Goal: Information Seeking & Learning: Find specific fact

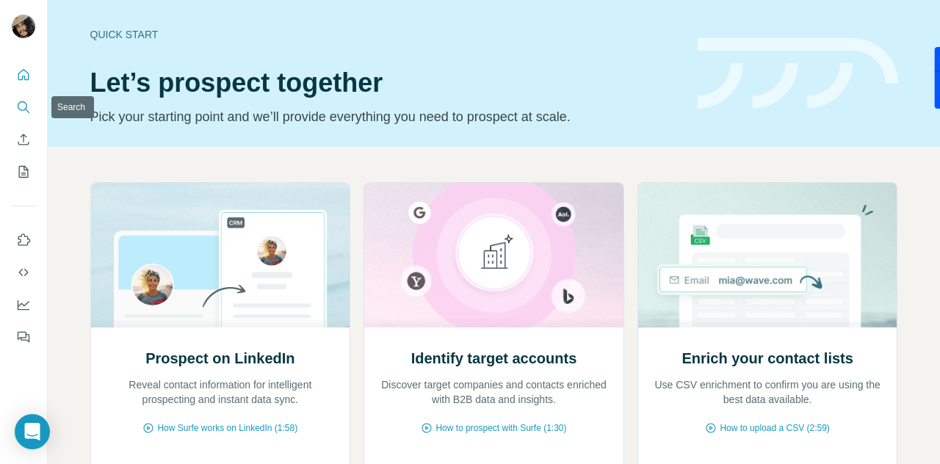
click at [15, 108] on button "Search" at bounding box center [23, 107] width 23 height 26
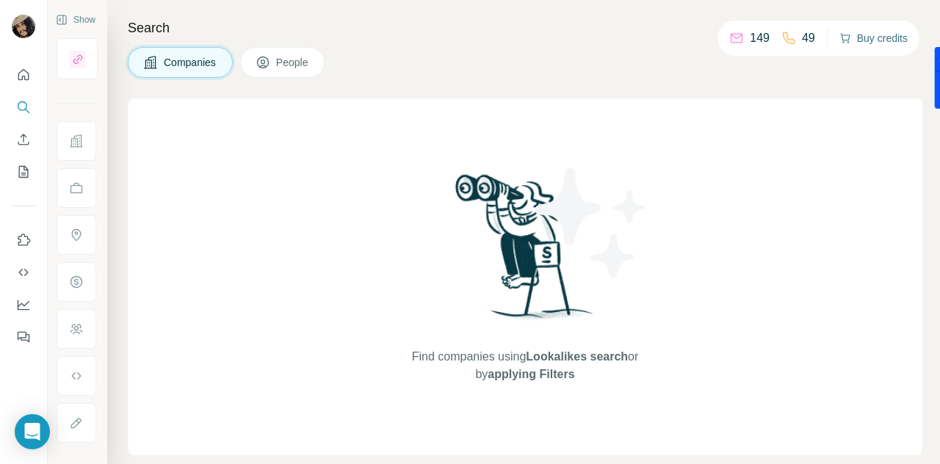
click at [882, 40] on button "Buy credits" at bounding box center [873, 38] width 68 height 21
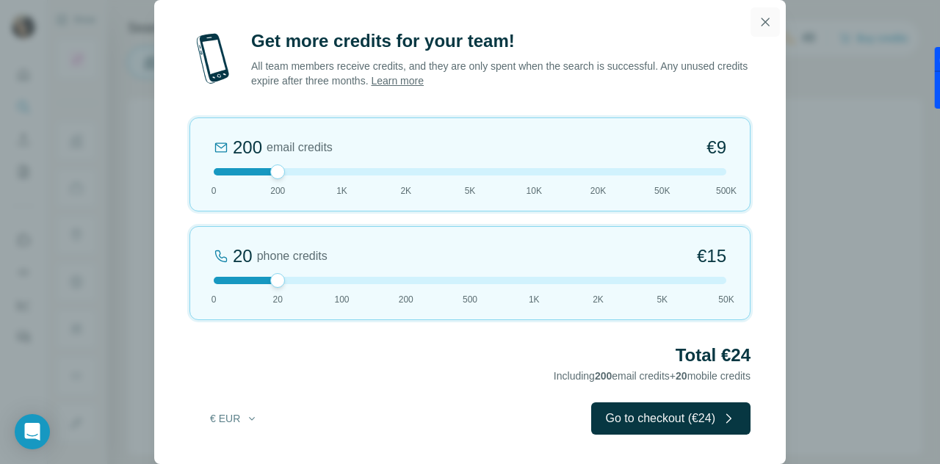
click at [766, 22] on icon "button" at bounding box center [765, 22] width 8 height 8
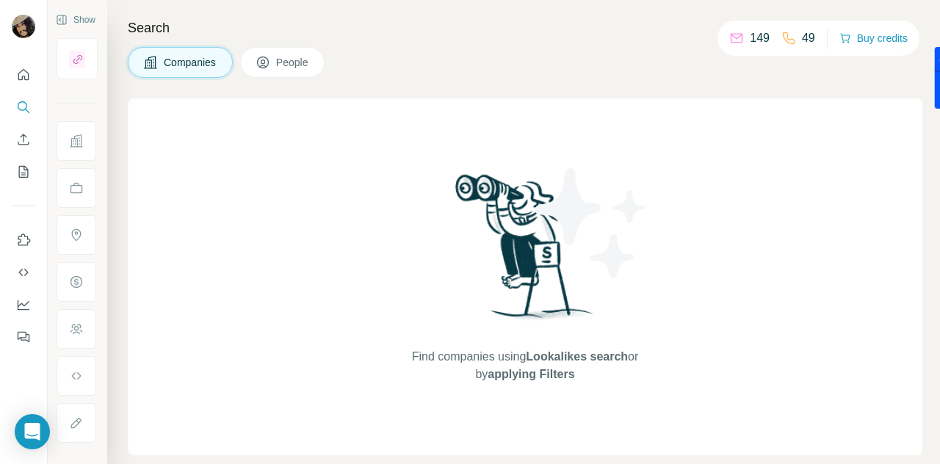
click at [310, 66] on span "People" at bounding box center [293, 62] width 34 height 15
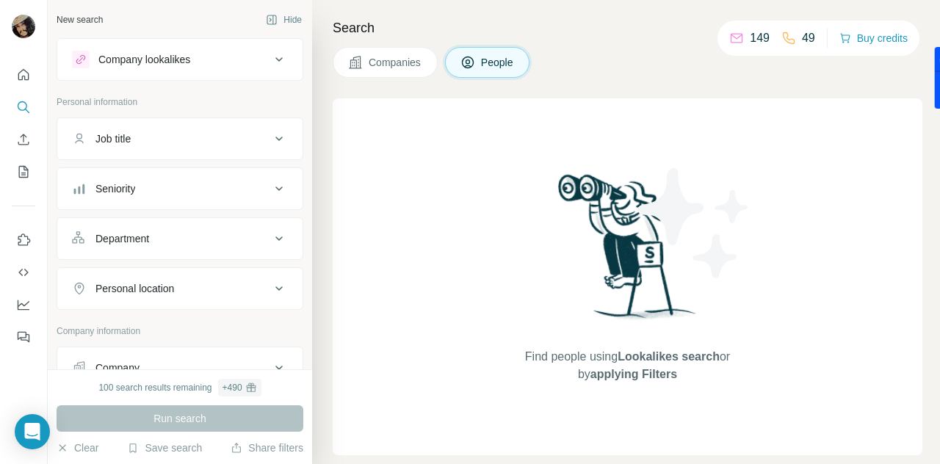
click at [415, 142] on div "Find people using Lookalikes search or by applying Filters" at bounding box center [627, 276] width 589 height 357
click at [238, 51] on div "Company lookalikes" at bounding box center [171, 60] width 198 height 18
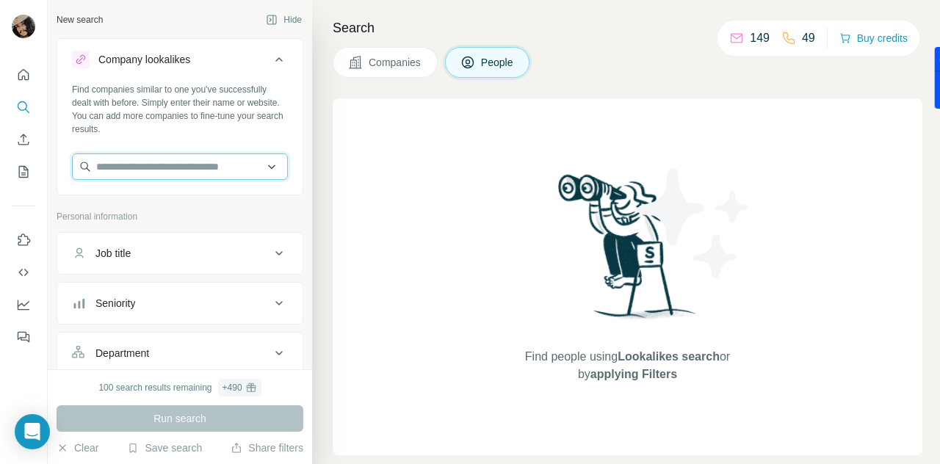
click at [138, 166] on input "text" at bounding box center [180, 166] width 216 height 26
paste input "**********"
type input "**********"
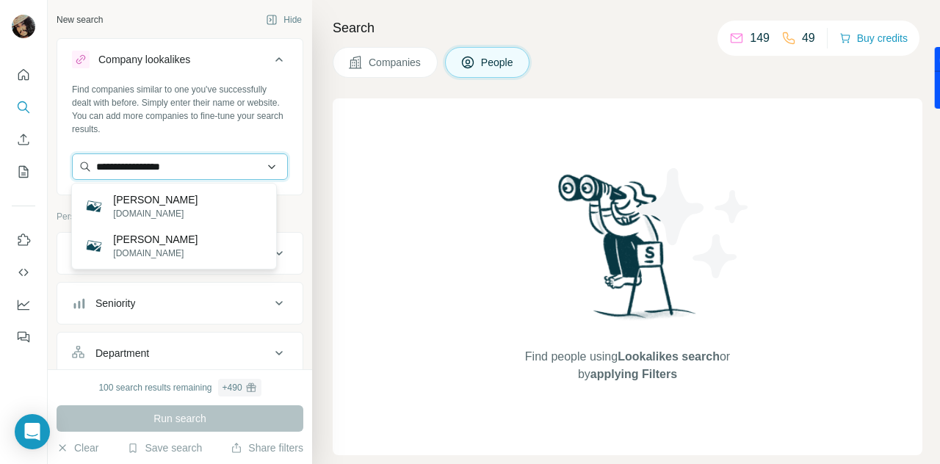
click at [222, 164] on input "**********" at bounding box center [180, 166] width 216 height 26
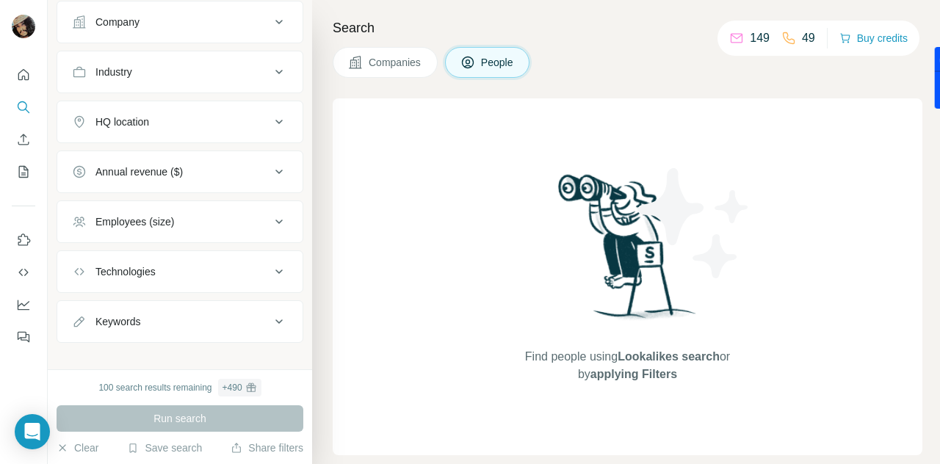
scroll to position [468, 0]
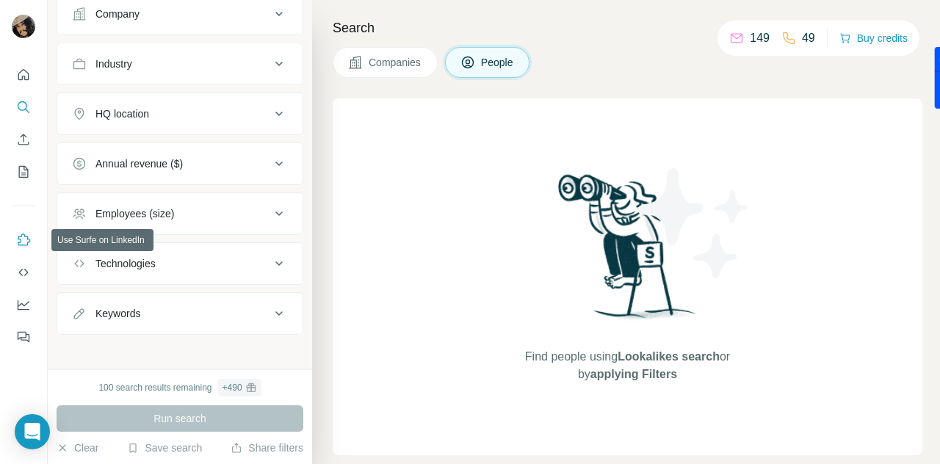
click at [21, 239] on icon "Use Surfe on LinkedIn" at bounding box center [23, 240] width 15 height 15
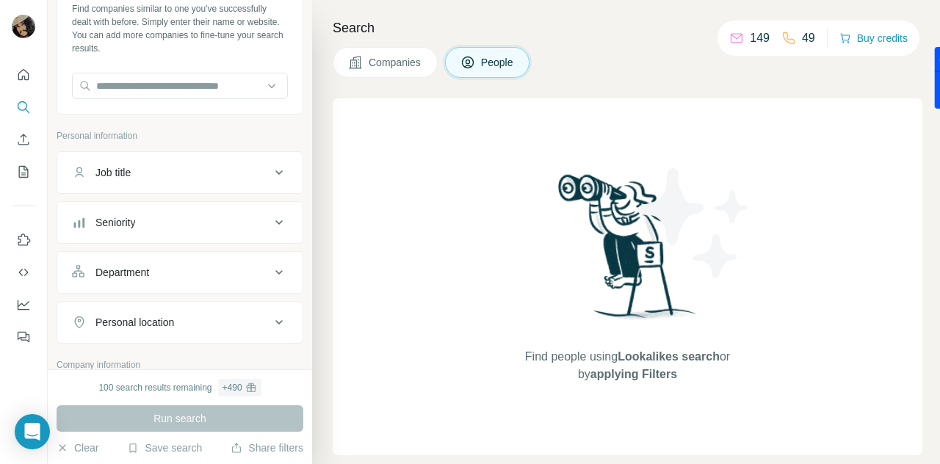
scroll to position [0, 0]
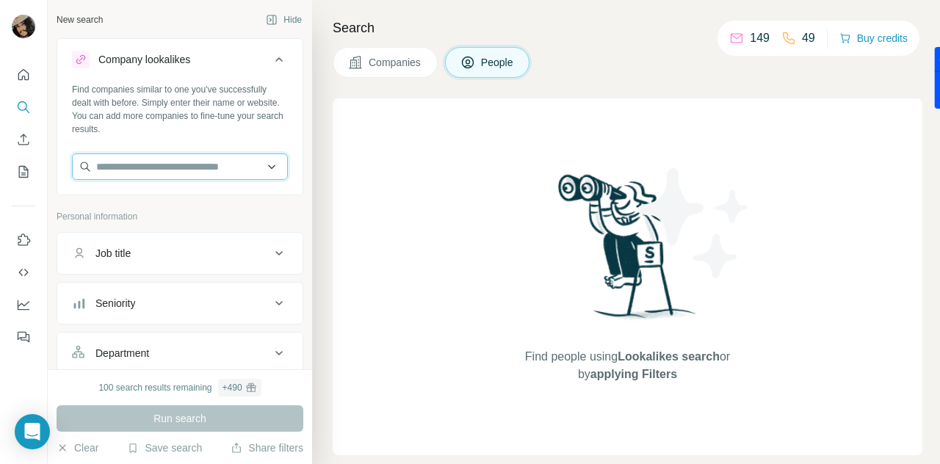
click at [219, 169] on input "text" at bounding box center [180, 166] width 216 height 26
click at [229, 251] on div "Job title" at bounding box center [171, 253] width 198 height 15
click at [181, 165] on input "text" at bounding box center [180, 166] width 216 height 26
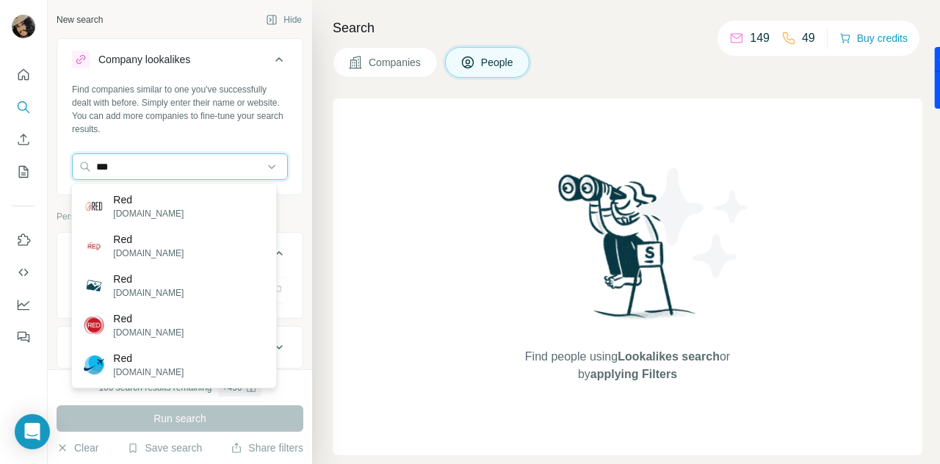
type input "***"
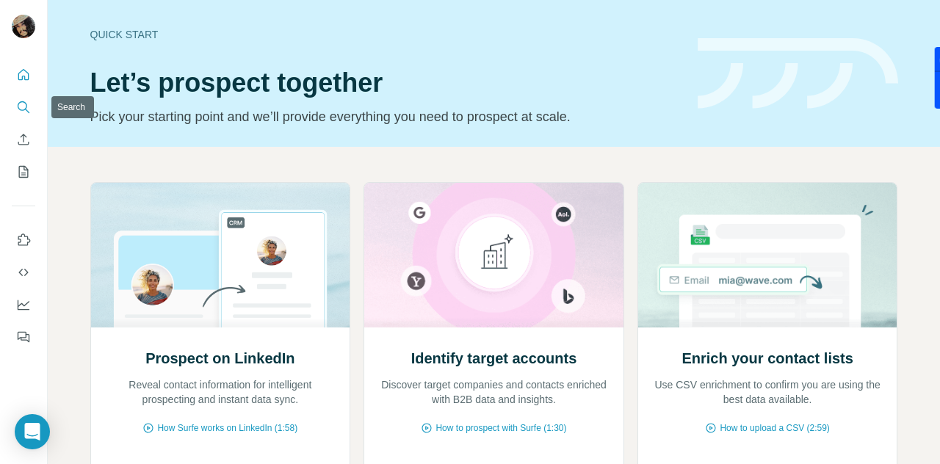
click at [16, 106] on icon "Search" at bounding box center [23, 107] width 15 height 15
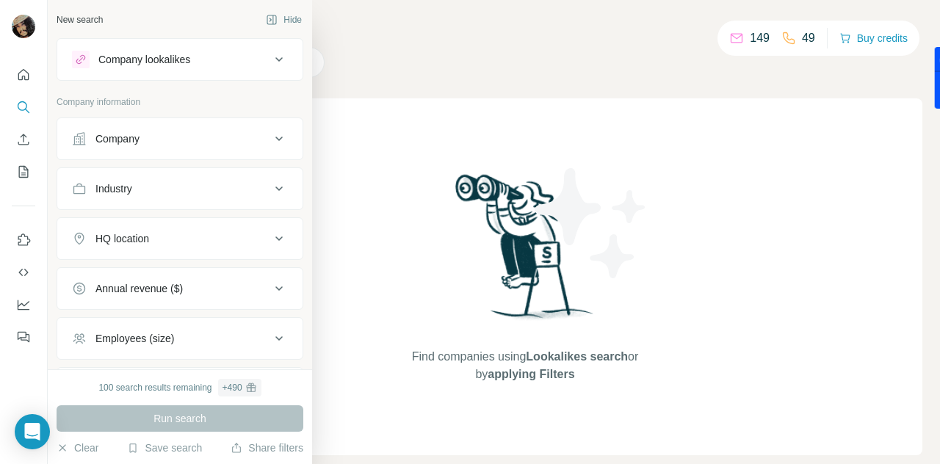
click at [227, 64] on div "Company lookalikes" at bounding box center [171, 60] width 198 height 18
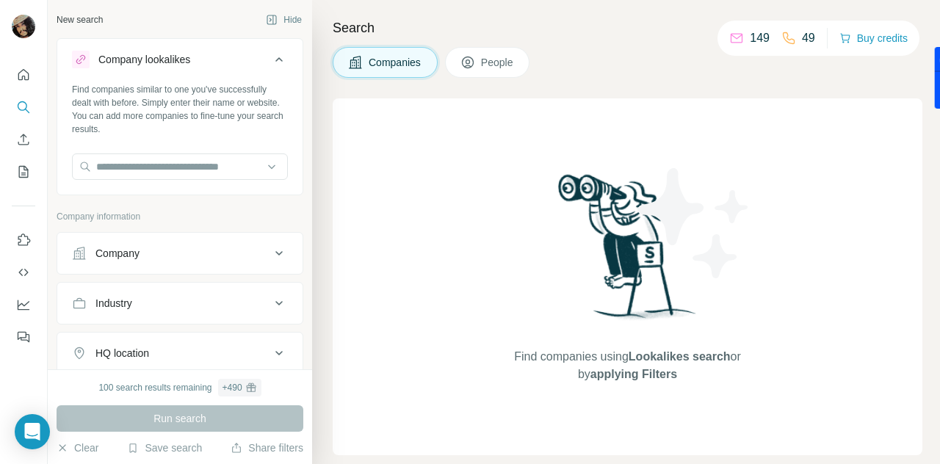
click at [190, 68] on button "Company lookalikes" at bounding box center [179, 62] width 245 height 41
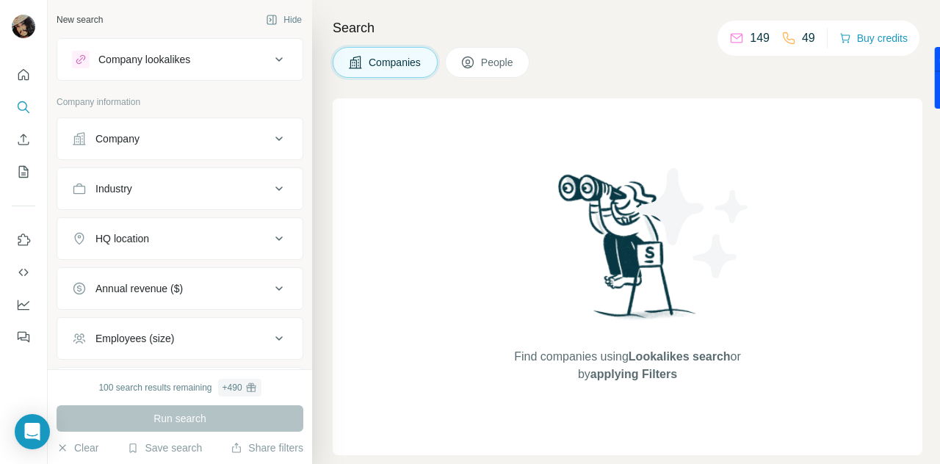
click at [195, 136] on div "Company" at bounding box center [171, 138] width 198 height 15
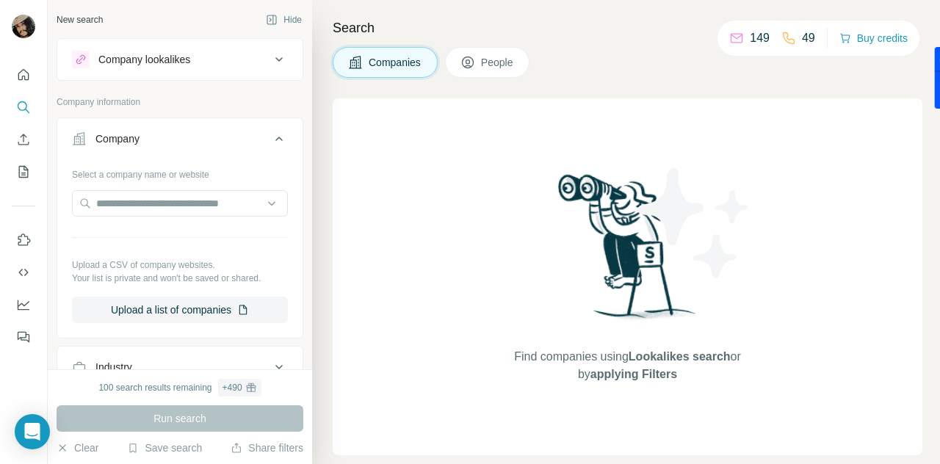
click at [501, 59] on span "People" at bounding box center [498, 62] width 34 height 15
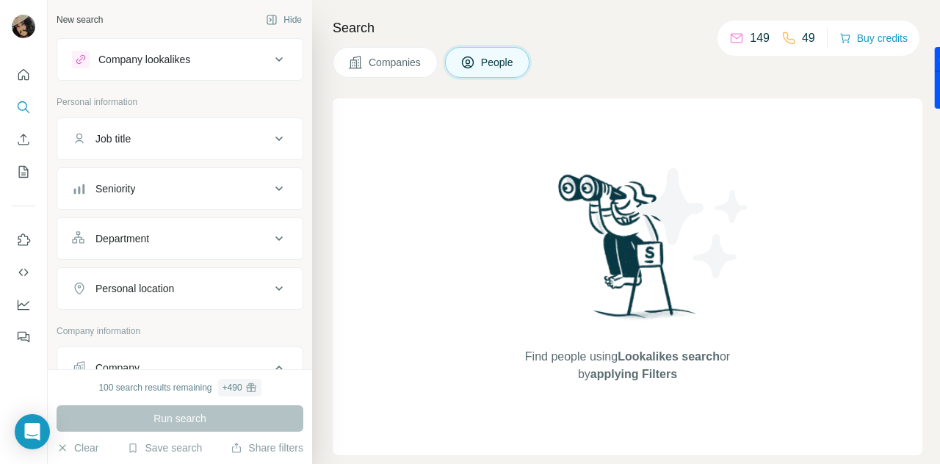
click at [200, 52] on div "Company lookalikes" at bounding box center [171, 60] width 198 height 18
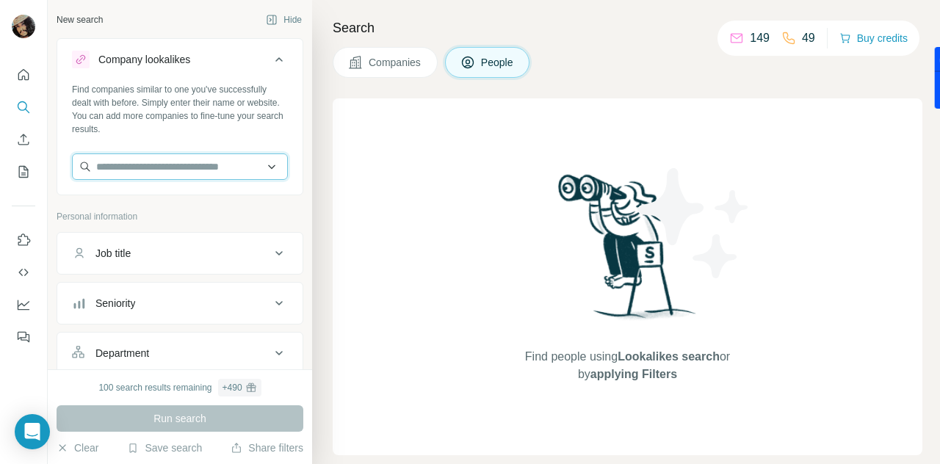
click at [181, 160] on input "text" at bounding box center [180, 166] width 216 height 26
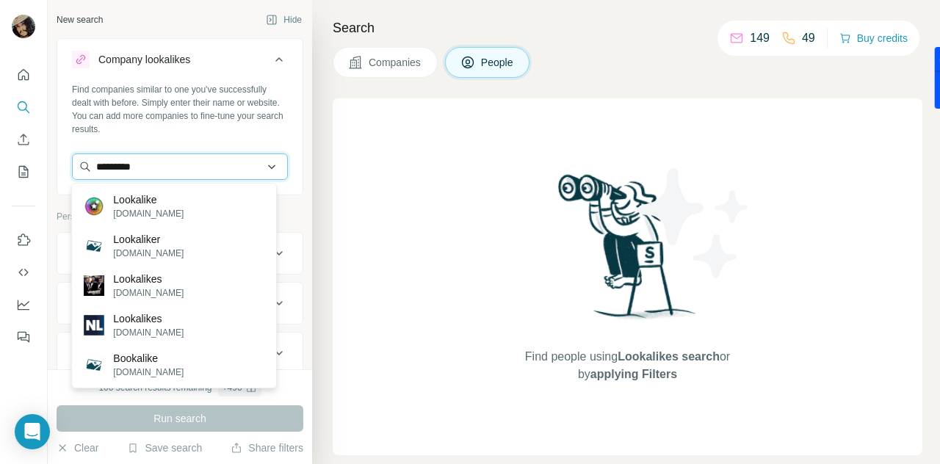
click at [130, 164] on input "*********" at bounding box center [180, 166] width 216 height 26
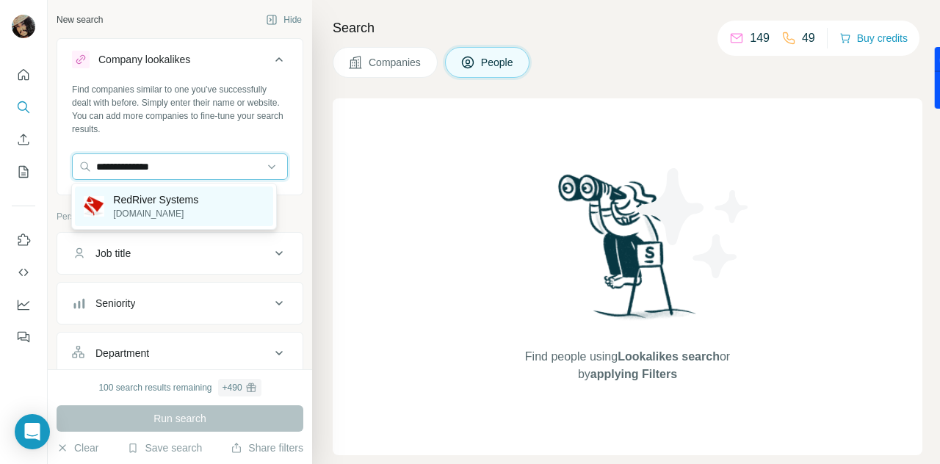
type input "**********"
click at [150, 202] on p "RedRiver Systems" at bounding box center [155, 199] width 85 height 15
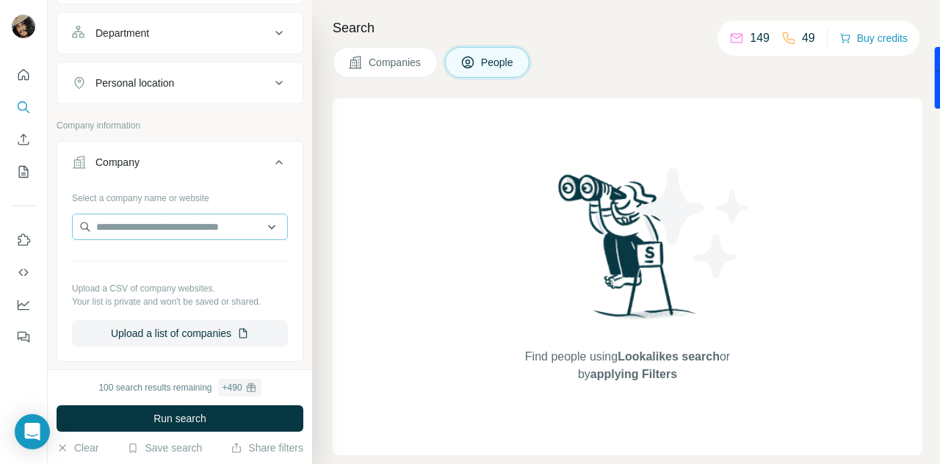
scroll to position [385, 0]
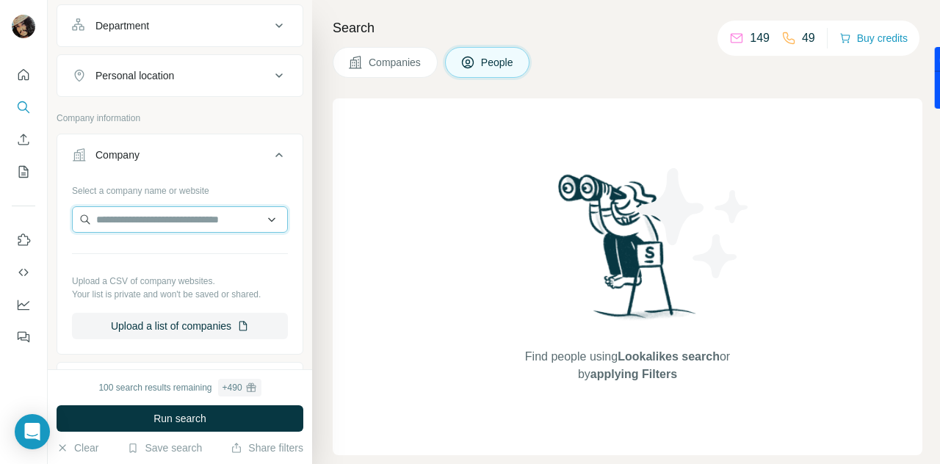
click at [173, 219] on input "text" at bounding box center [180, 219] width 216 height 26
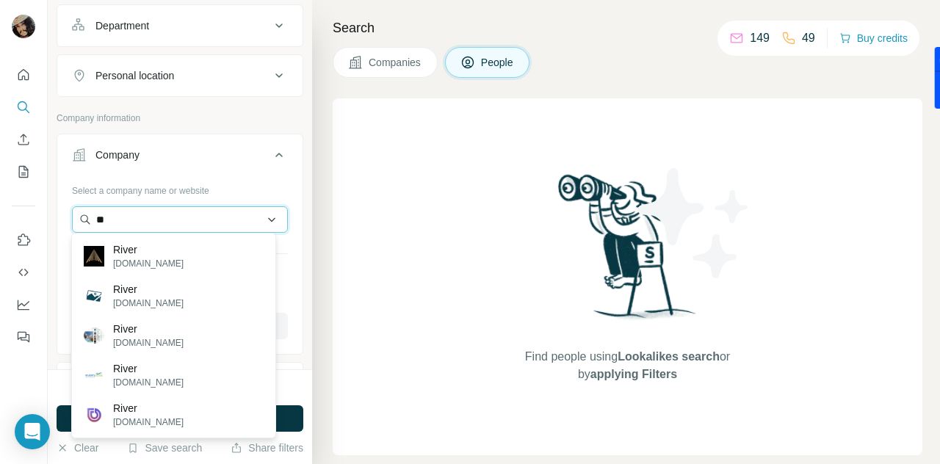
type input "*"
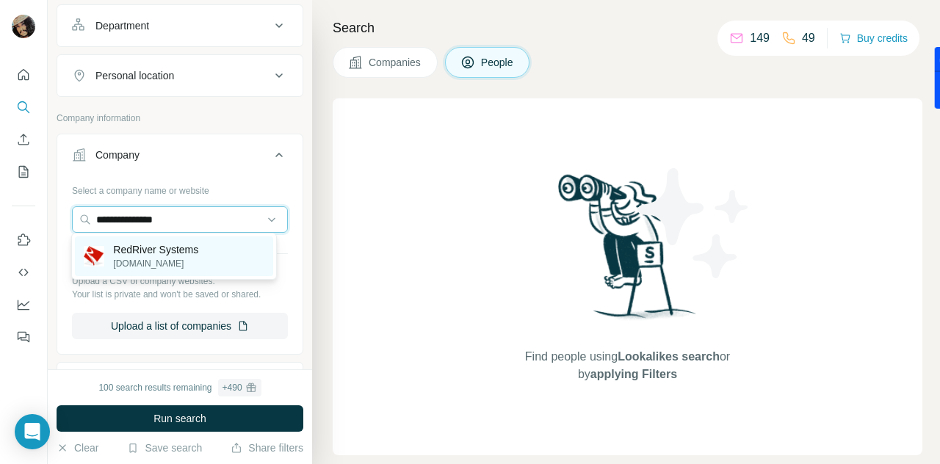
type input "**********"
click at [153, 247] on p "RedRiver Systems" at bounding box center [155, 249] width 85 height 15
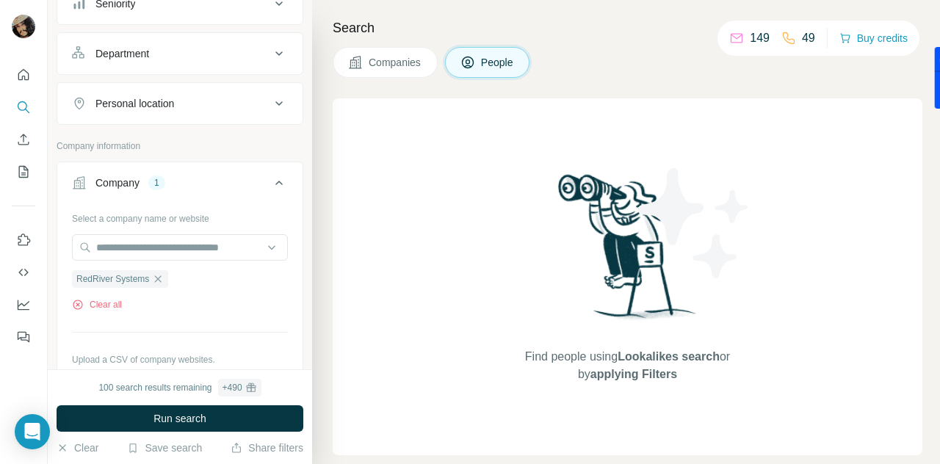
scroll to position [413, 0]
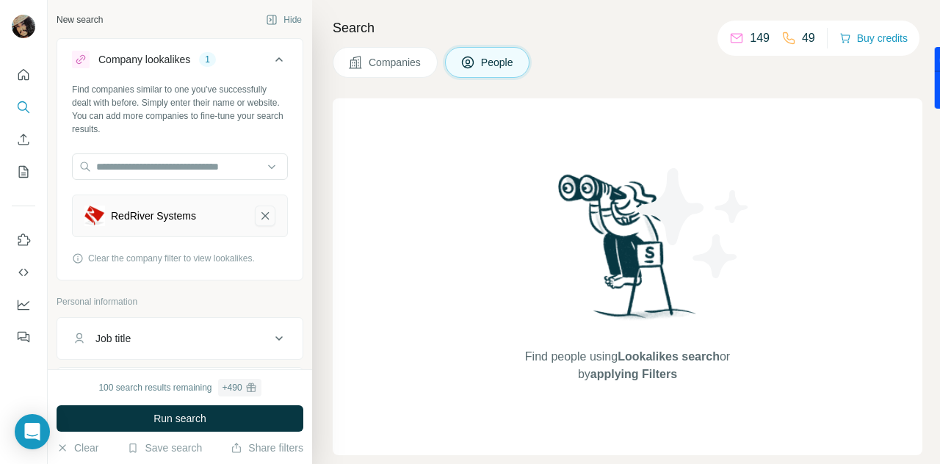
click at [261, 215] on icon "RedRiver Systems-remove-button" at bounding box center [264, 215] width 7 height 7
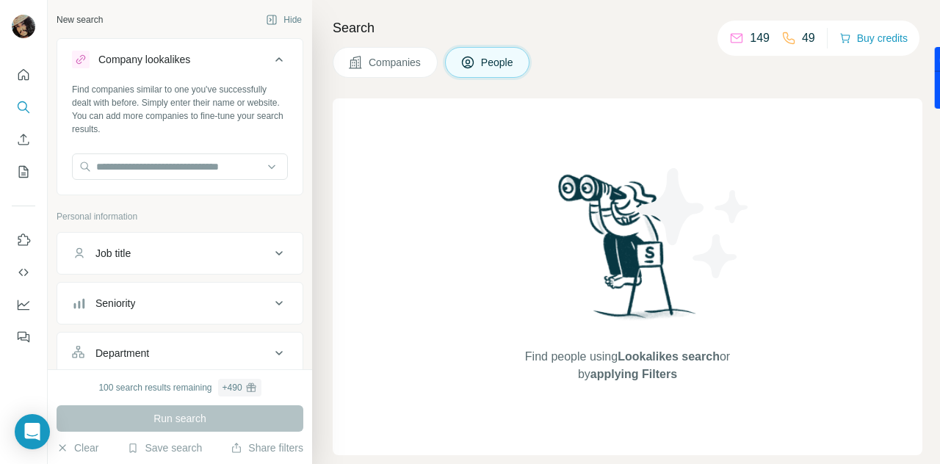
click at [408, 51] on button "Companies" at bounding box center [385, 62] width 105 height 31
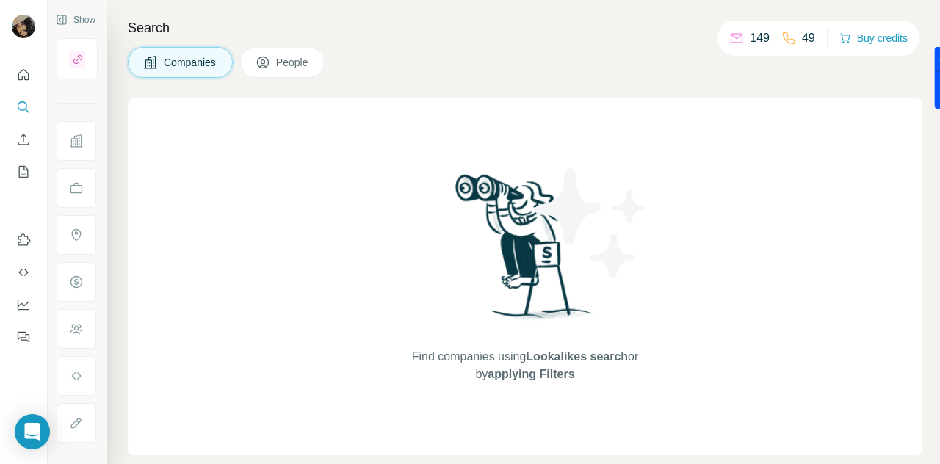
click at [305, 72] on button "People" at bounding box center [282, 62] width 85 height 31
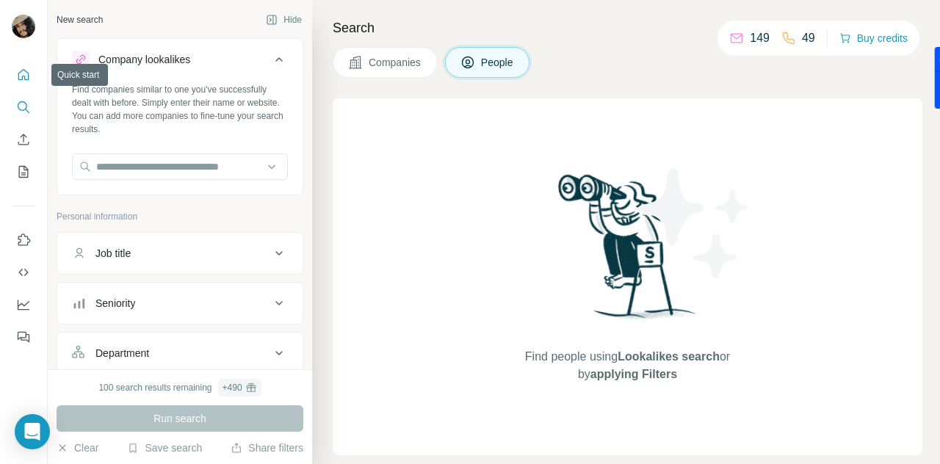
click at [22, 79] on icon "Quick start" at bounding box center [23, 74] width 11 height 11
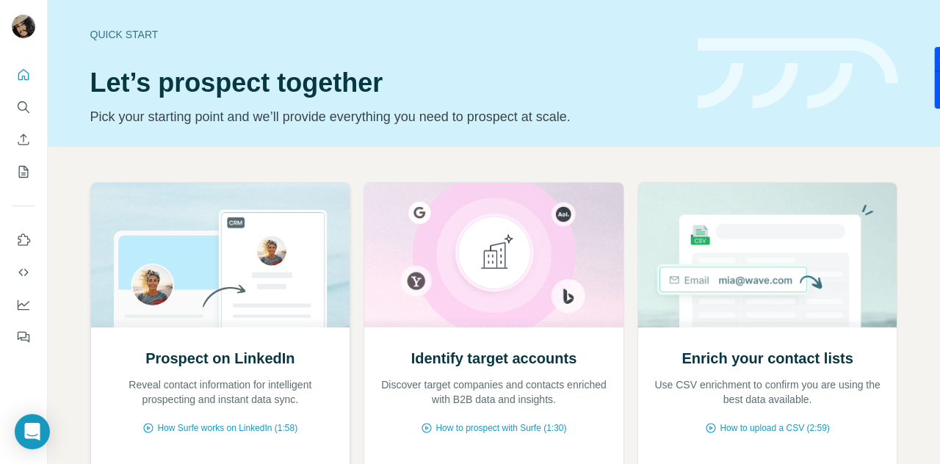
scroll to position [153, 0]
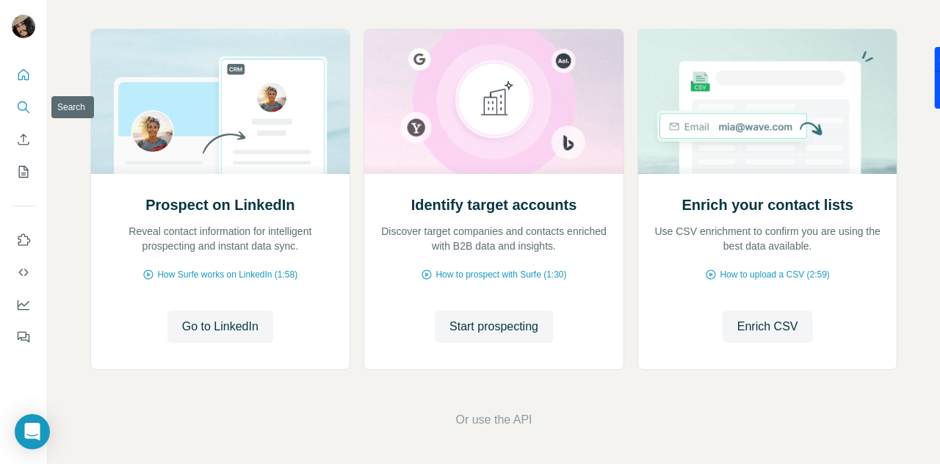
click at [17, 109] on icon "Search" at bounding box center [23, 107] width 15 height 15
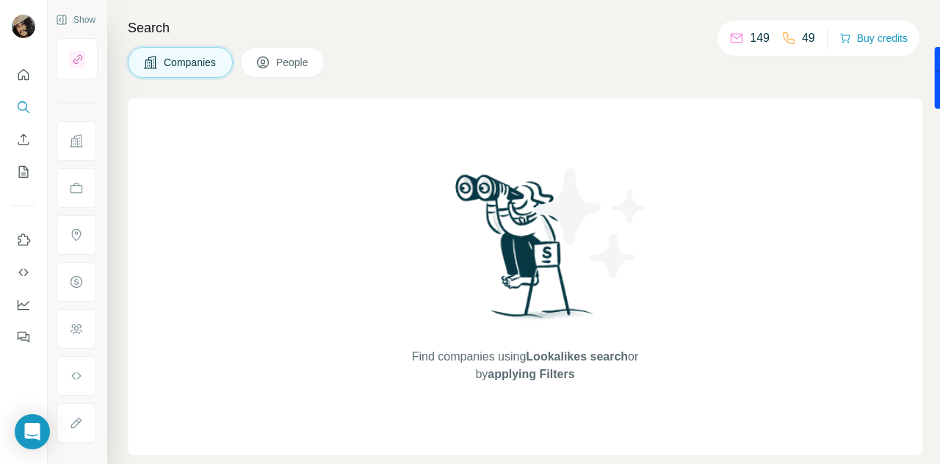
click at [269, 55] on icon at bounding box center [262, 62] width 15 height 15
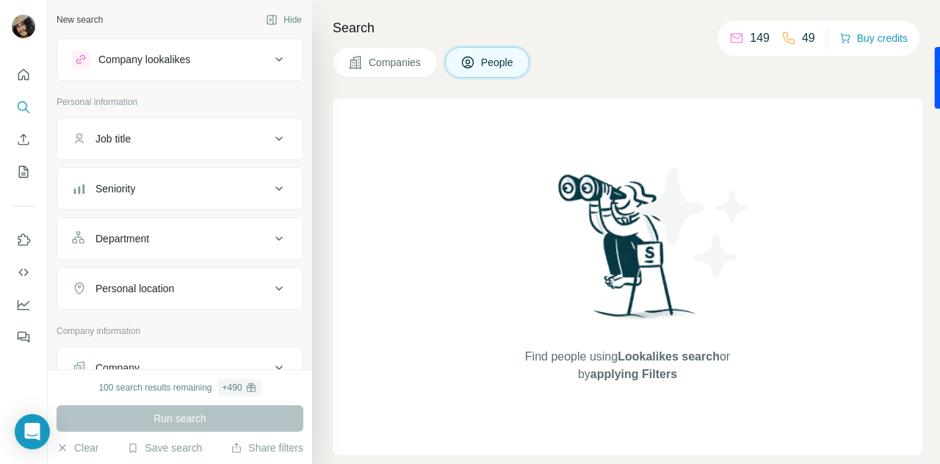
click at [207, 142] on div "Job title" at bounding box center [171, 138] width 198 height 15
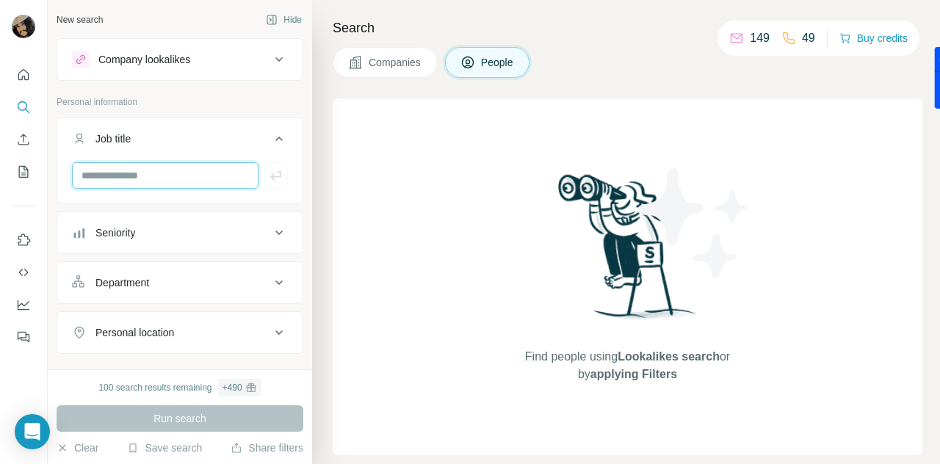
click at [175, 175] on input "text" at bounding box center [165, 175] width 186 height 26
click at [248, 63] on div "Company lookalikes" at bounding box center [171, 60] width 198 height 18
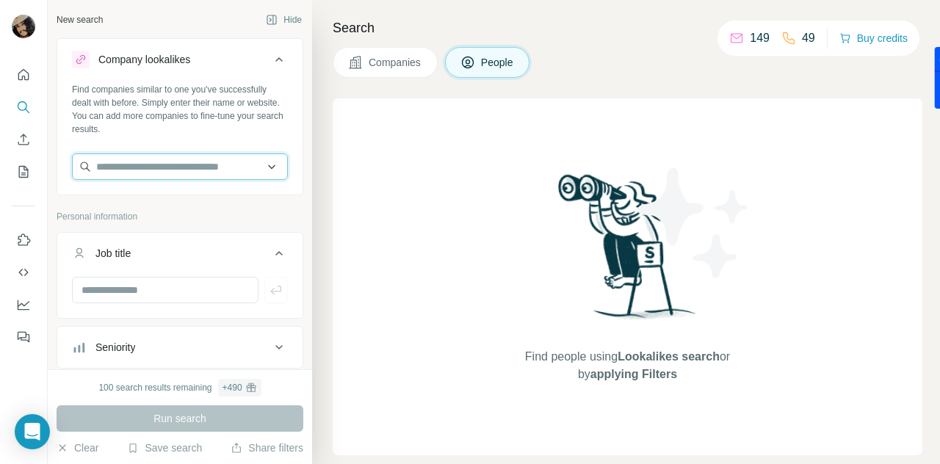
click at [179, 163] on input "text" at bounding box center [180, 166] width 216 height 26
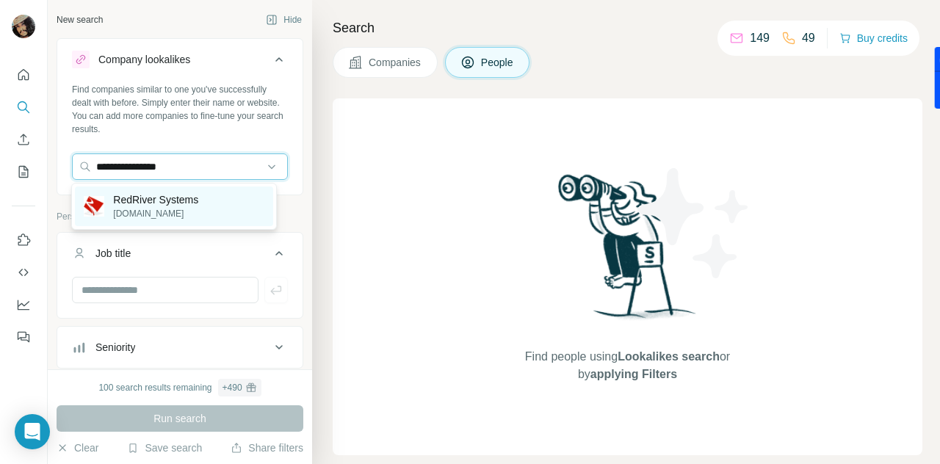
type input "**********"
click at [145, 211] on p "[DOMAIN_NAME]" at bounding box center [155, 213] width 85 height 13
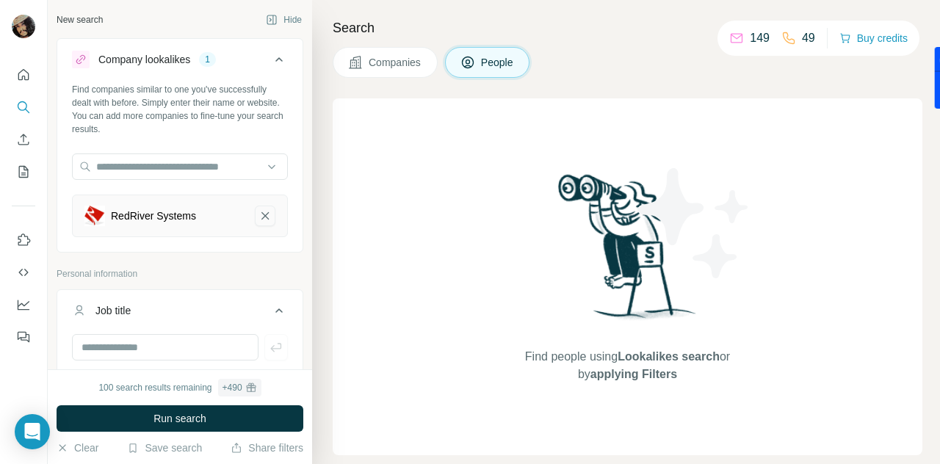
click at [258, 208] on icon "RedRiver Systems-remove-button" at bounding box center [264, 215] width 13 height 15
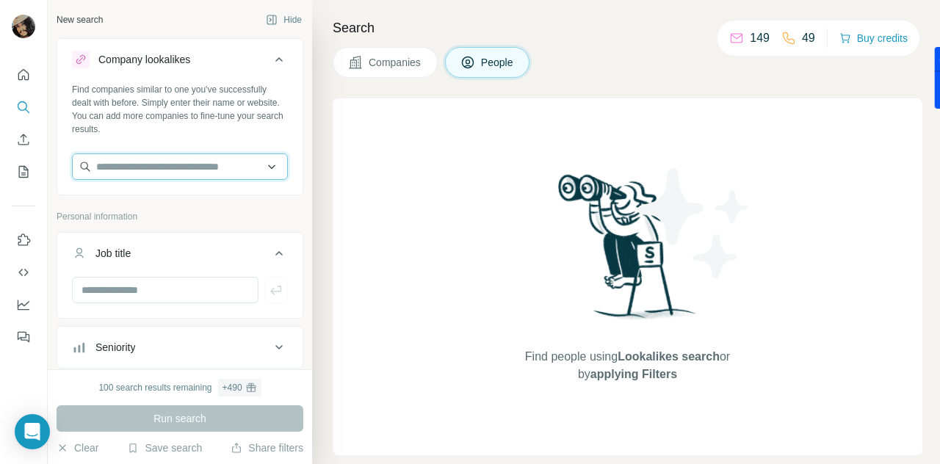
click at [176, 166] on input "text" at bounding box center [180, 166] width 216 height 26
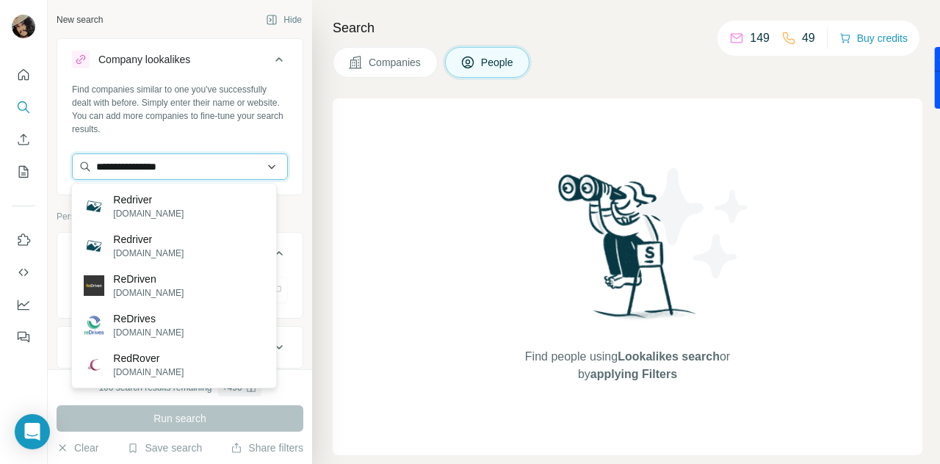
type input "**********"
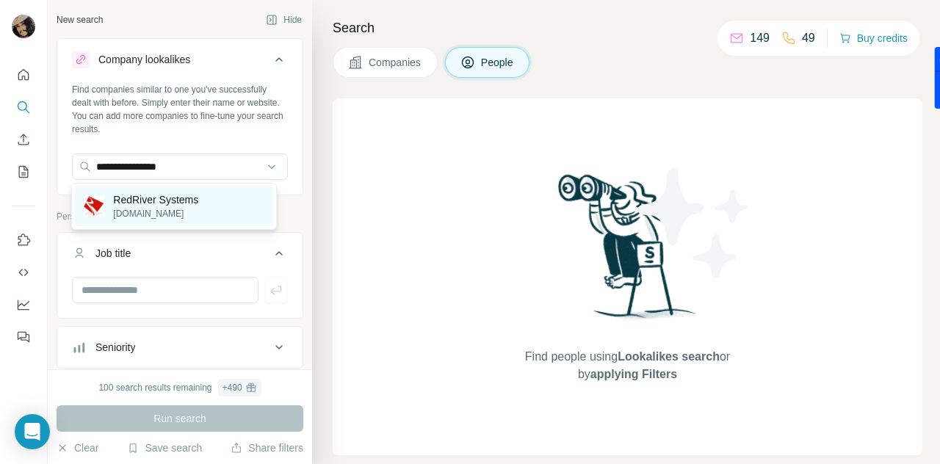
click at [151, 211] on p "[DOMAIN_NAME]" at bounding box center [155, 213] width 85 height 13
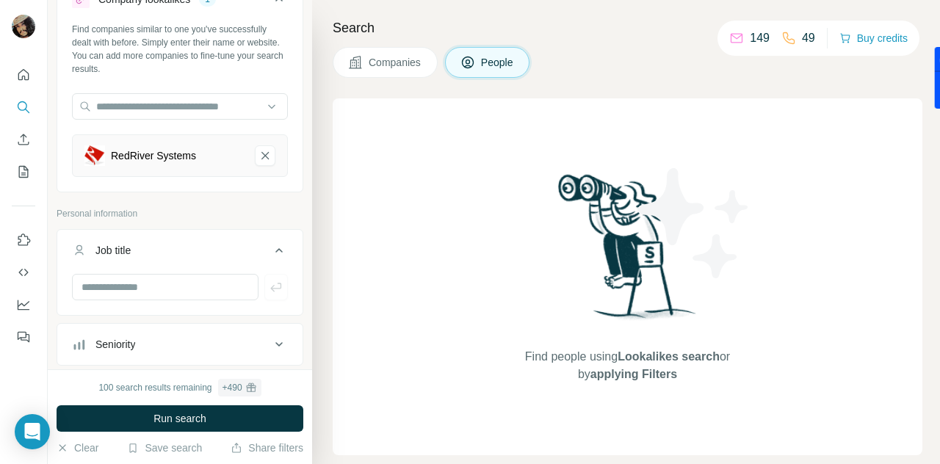
scroll to position [59, 0]
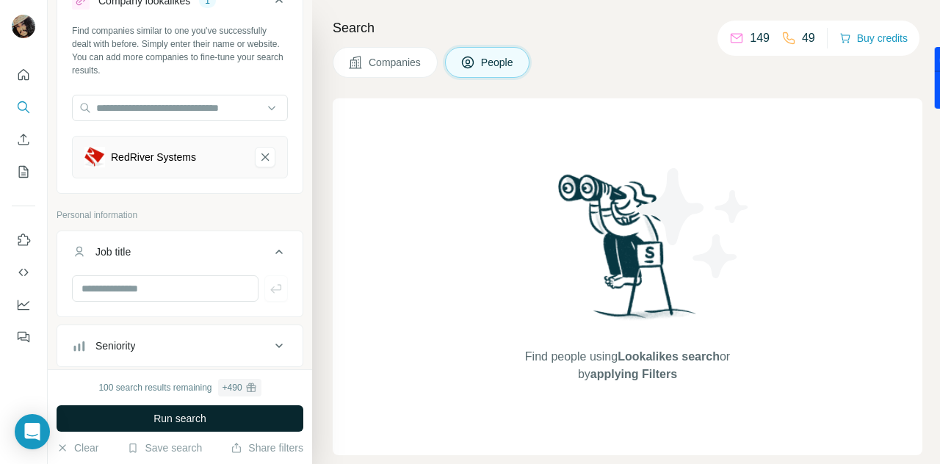
click at [197, 416] on span "Run search" at bounding box center [179, 418] width 53 height 15
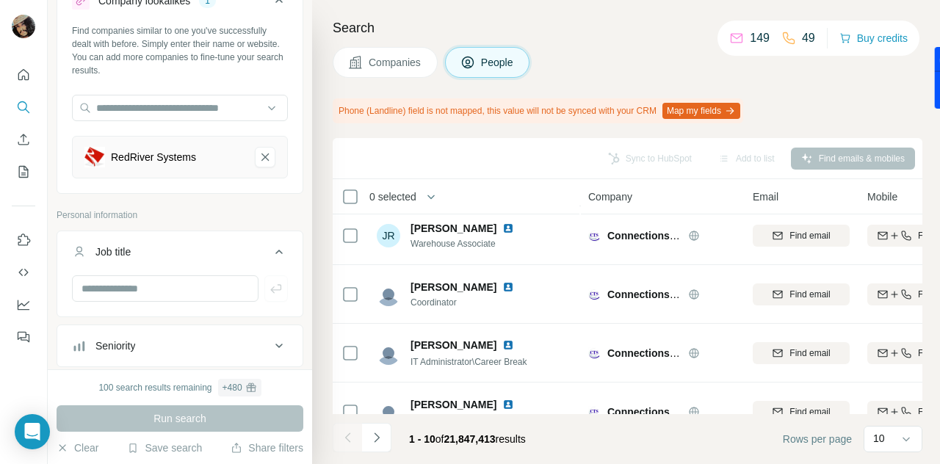
scroll to position [394, 0]
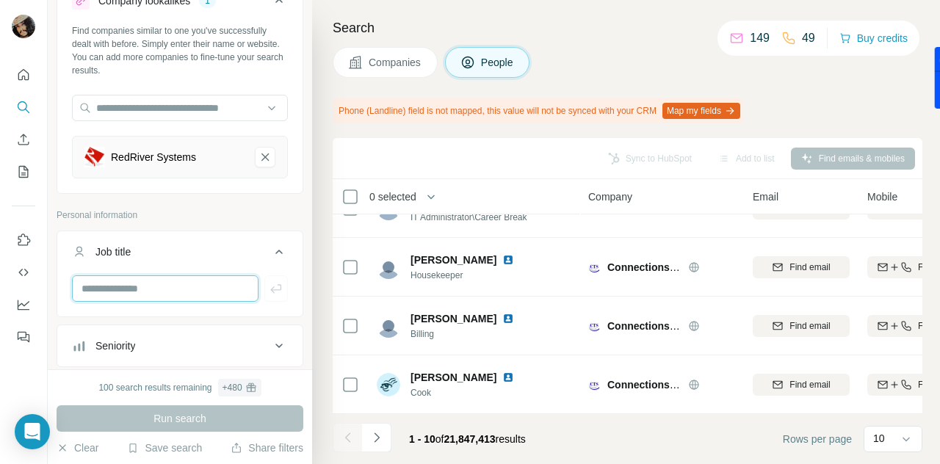
click at [184, 284] on input "text" at bounding box center [165, 288] width 186 height 26
type input "*********"
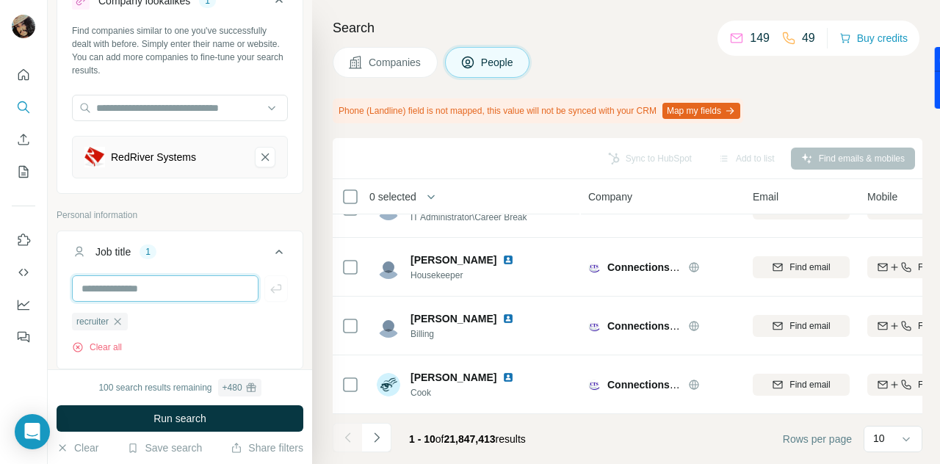
click at [174, 291] on input "text" at bounding box center [165, 288] width 186 height 26
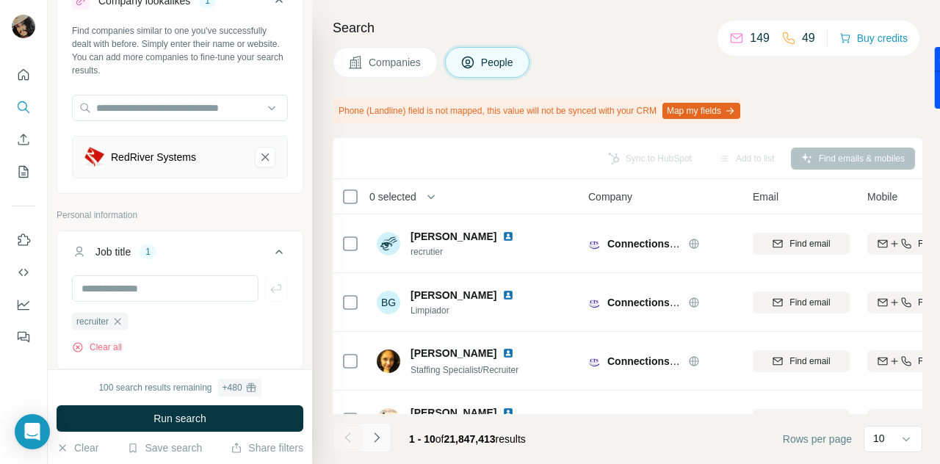
click at [373, 435] on icon "Navigate to next page" at bounding box center [376, 437] width 15 height 15
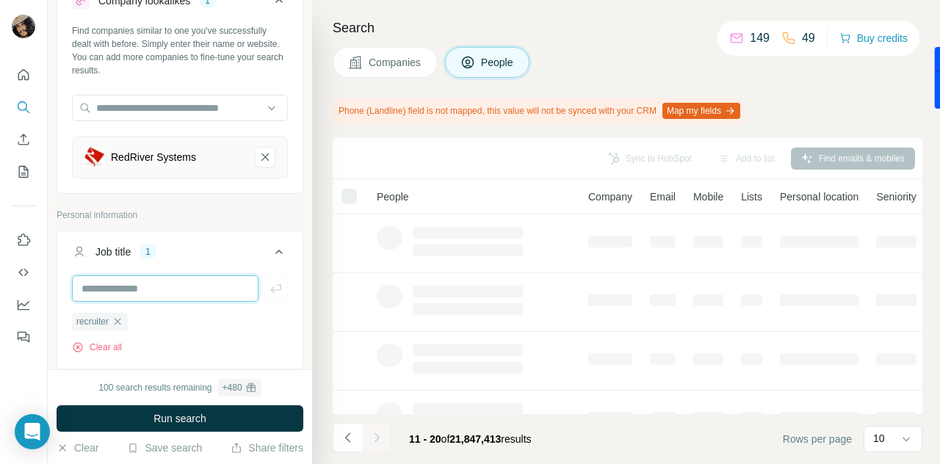
click at [148, 289] on input "text" at bounding box center [165, 288] width 186 height 26
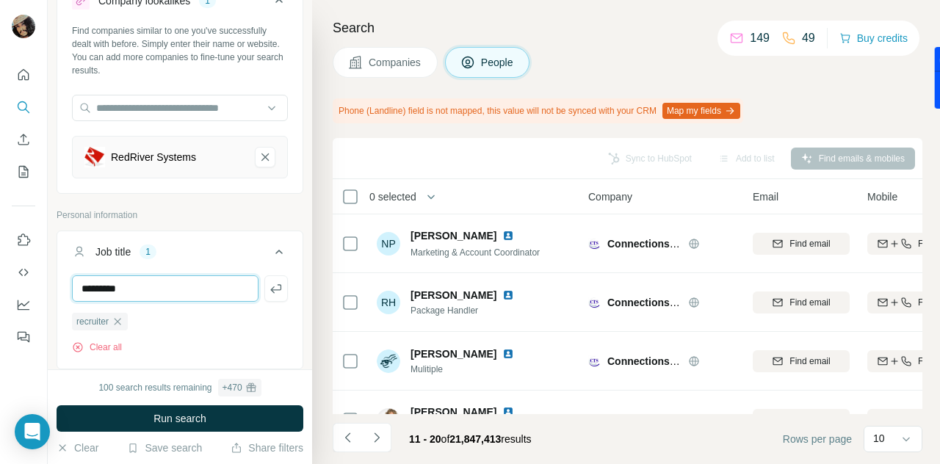
type input "*********"
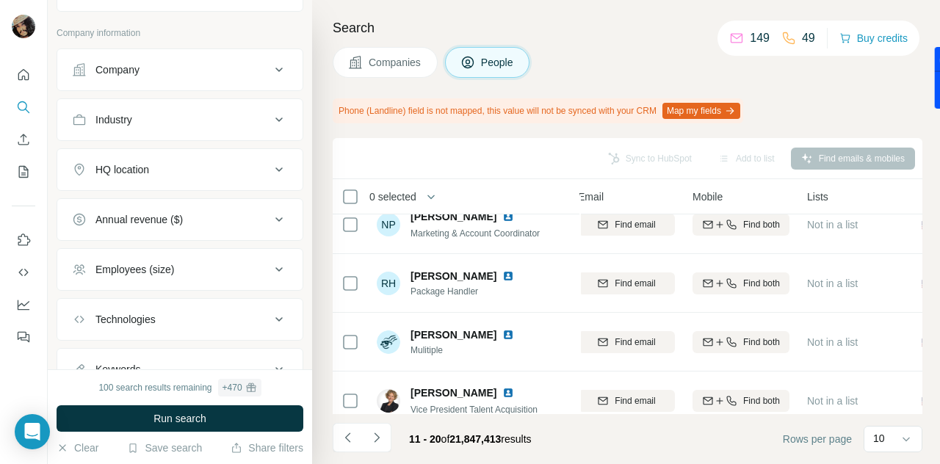
scroll to position [0, 175]
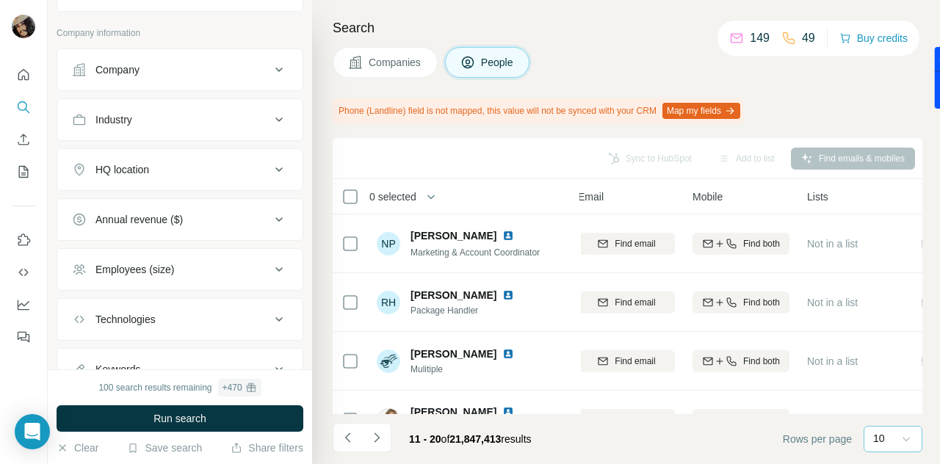
click at [910, 446] on icon at bounding box center [906, 439] width 15 height 15
click at [886, 325] on p "60" at bounding box center [882, 326] width 12 height 15
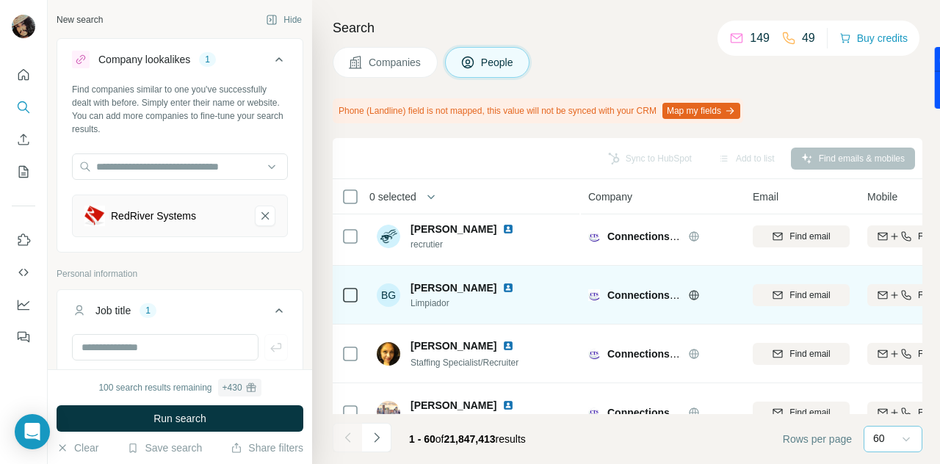
scroll to position [8, 0]
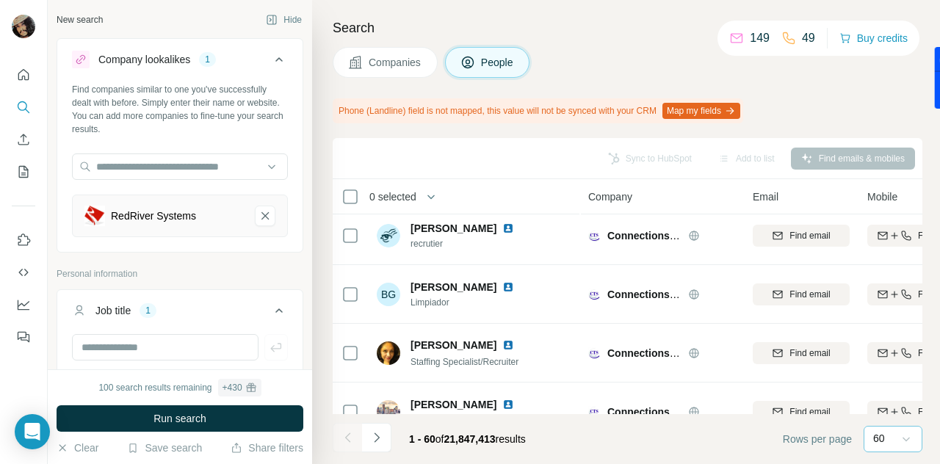
drag, startPoint x: 507, startPoint y: 443, endPoint x: 453, endPoint y: 439, distance: 53.7
click at [453, 439] on span "21,847,413" at bounding box center [469, 439] width 51 height 12
copy span "21,847,413"
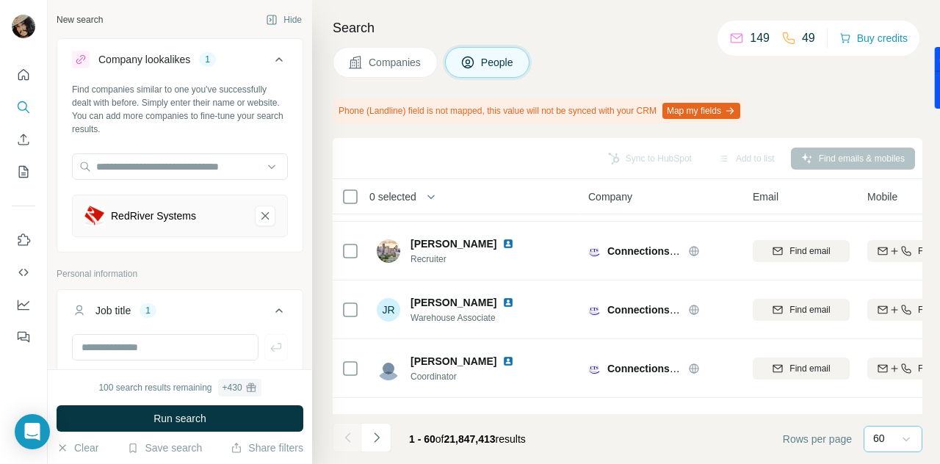
scroll to position [170, 0]
